Goal: Task Accomplishment & Management: Use online tool/utility

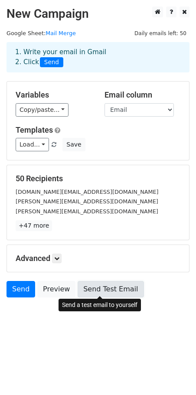
click at [95, 289] on link "Send Test Email" at bounding box center [111, 289] width 66 height 16
click at [100, 288] on link "Send Test Email" at bounding box center [111, 289] width 66 height 16
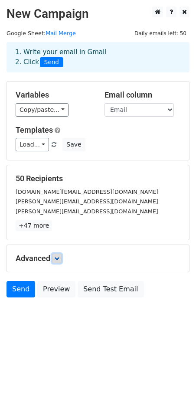
click at [55, 254] on link at bounding box center [57, 259] width 10 height 10
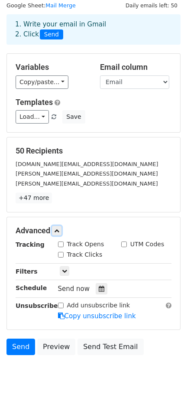
scroll to position [59, 0]
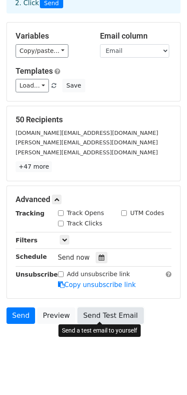
click at [85, 314] on link "Send Test Email" at bounding box center [111, 315] width 66 height 16
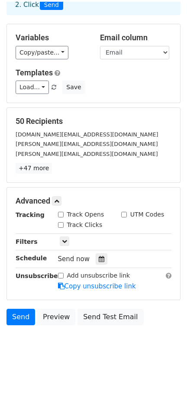
scroll to position [55, 0]
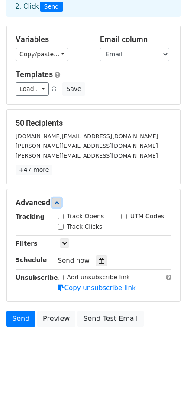
click at [58, 203] on icon at bounding box center [56, 202] width 5 height 5
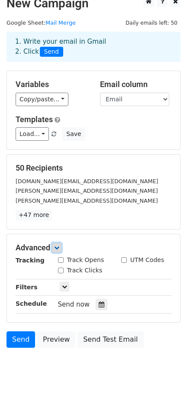
scroll to position [0, 0]
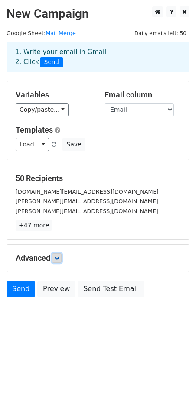
click at [58, 256] on icon at bounding box center [56, 258] width 5 height 5
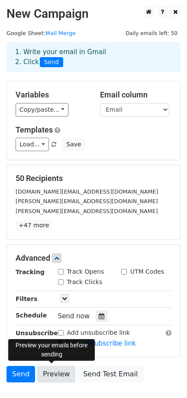
click at [47, 367] on link "Preview" at bounding box center [56, 374] width 38 height 16
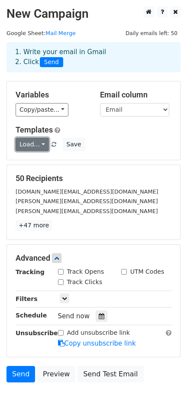
click at [40, 145] on link "Load..." at bounding box center [32, 144] width 33 height 13
click at [101, 150] on div "Load... No templates saved Save" at bounding box center [93, 144] width 169 height 13
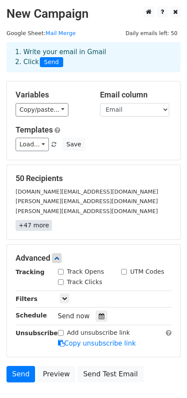
scroll to position [55, 0]
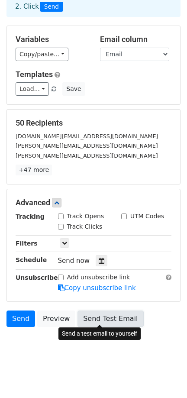
click at [108, 318] on link "Send Test Email" at bounding box center [111, 319] width 66 height 16
click at [96, 314] on link "Send Test Email" at bounding box center [111, 319] width 66 height 16
